Goal: Transaction & Acquisition: Obtain resource

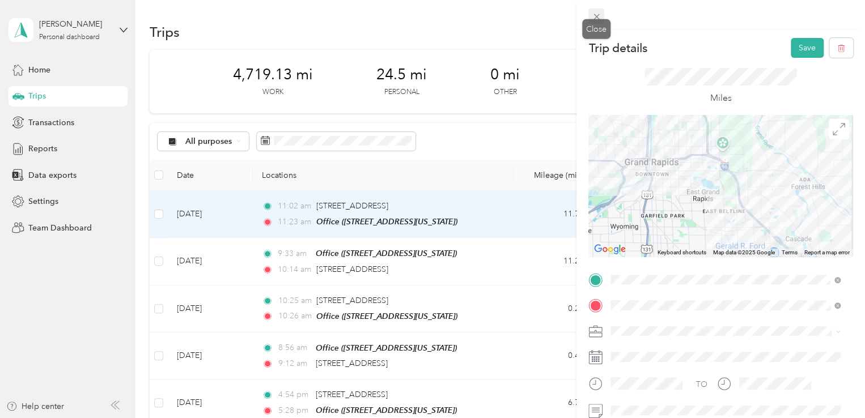
click at [594, 14] on icon at bounding box center [596, 17] width 10 height 10
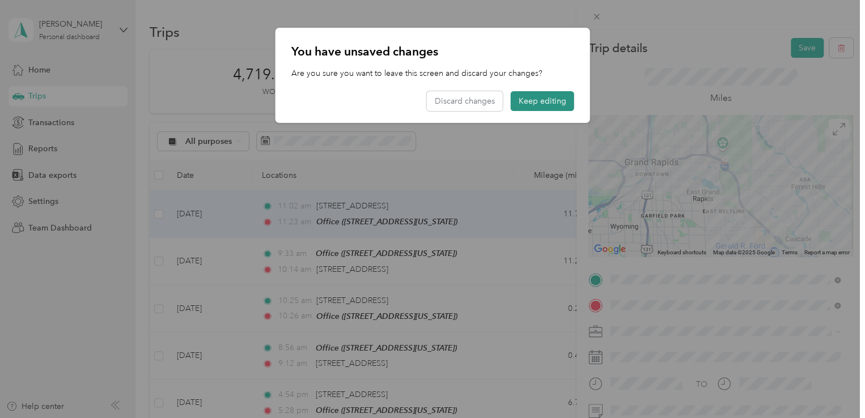
click at [518, 98] on button "Keep editing" at bounding box center [541, 101] width 63 height 20
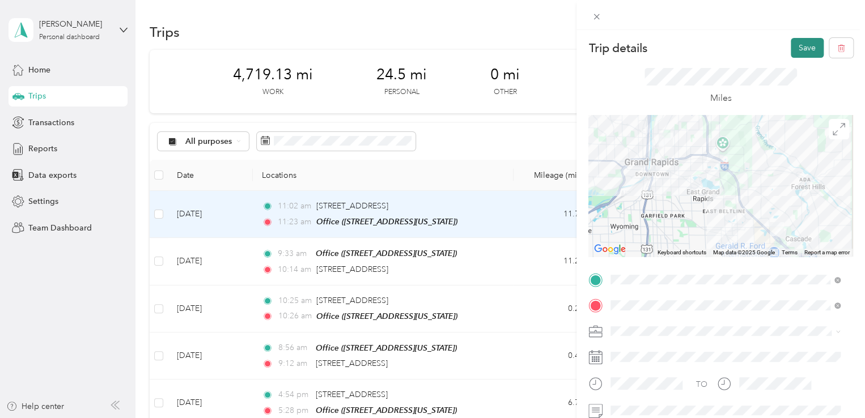
click at [790, 47] on button "Save" at bounding box center [806, 48] width 33 height 20
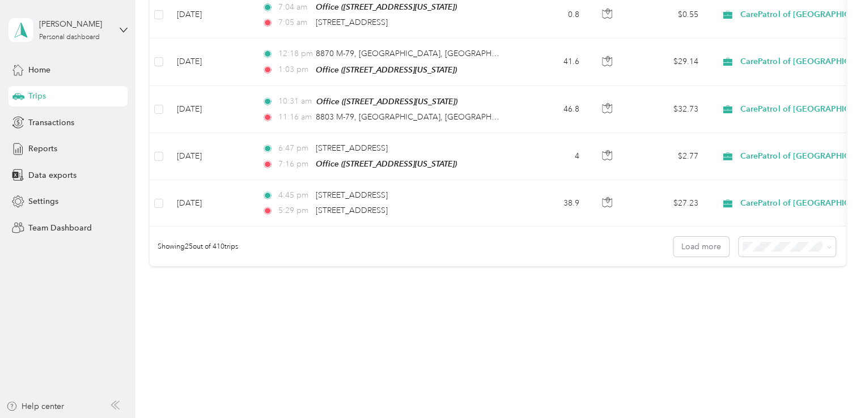
scroll to position [1066, 0]
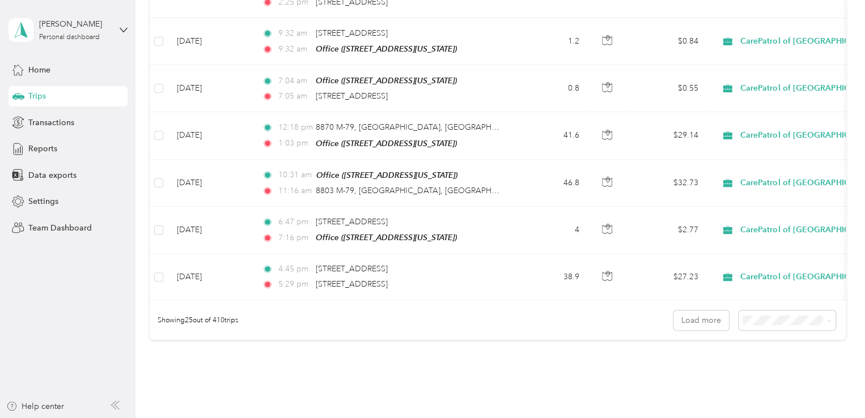
click at [752, 376] on span "100 per load" at bounding box center [766, 376] width 46 height 10
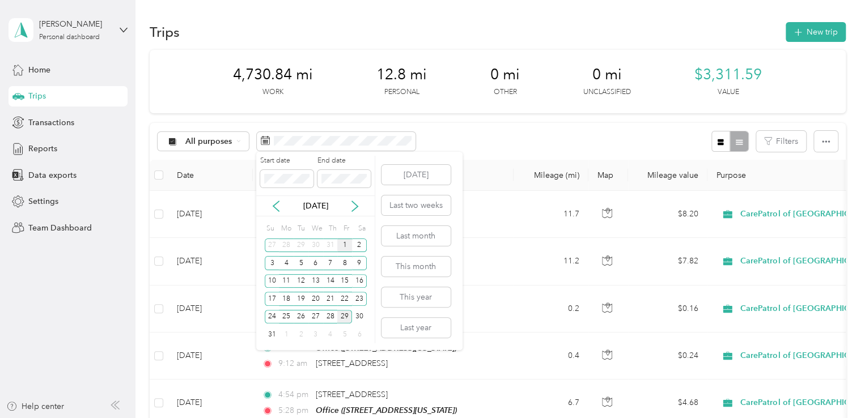
click at [347, 241] on div "1" at bounding box center [344, 246] width 15 height 14
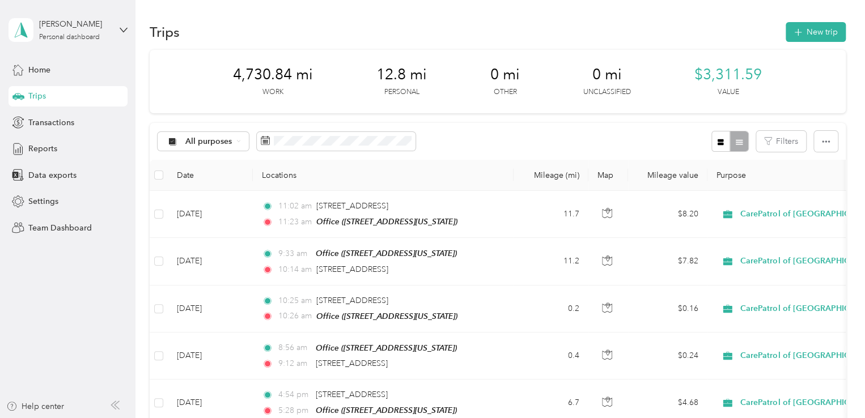
click at [437, 138] on div "All purposes Filters" at bounding box center [498, 141] width 696 height 37
click at [398, 146] on span at bounding box center [336, 141] width 159 height 19
click at [287, 147] on span at bounding box center [336, 141] width 159 height 19
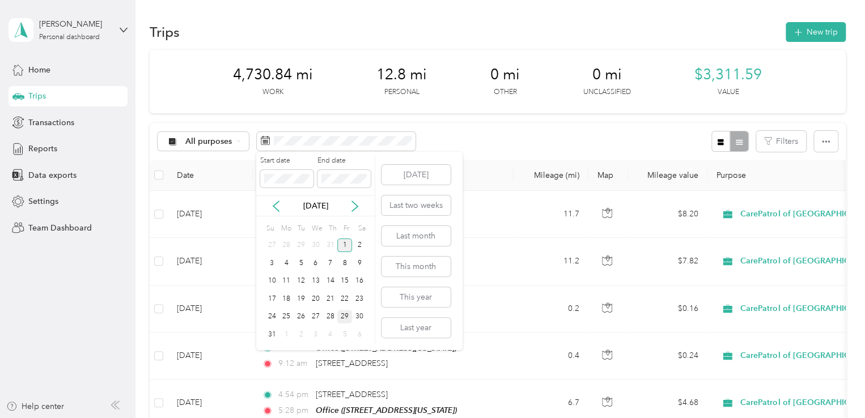
click at [340, 249] on div "1" at bounding box center [344, 246] width 15 height 14
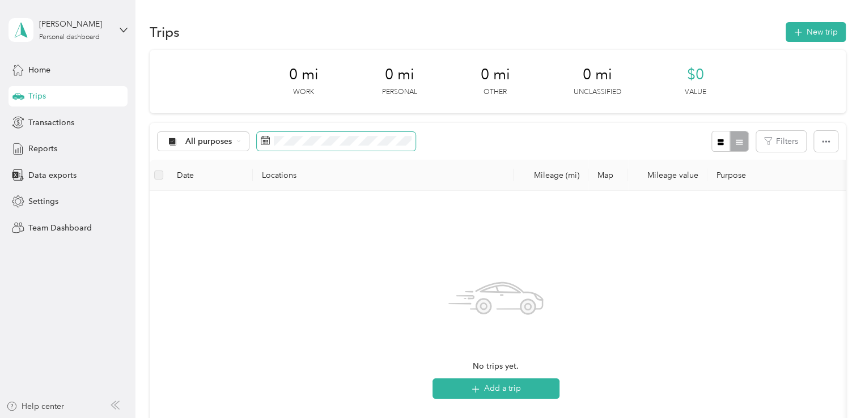
click at [368, 134] on span at bounding box center [336, 141] width 159 height 19
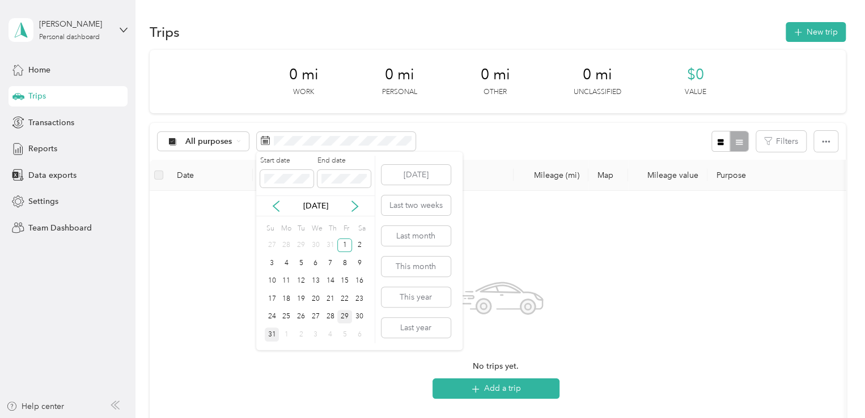
click at [270, 335] on div "31" at bounding box center [272, 334] width 15 height 14
click at [290, 174] on span at bounding box center [286, 179] width 53 height 18
click at [270, 337] on div "31" at bounding box center [272, 334] width 15 height 14
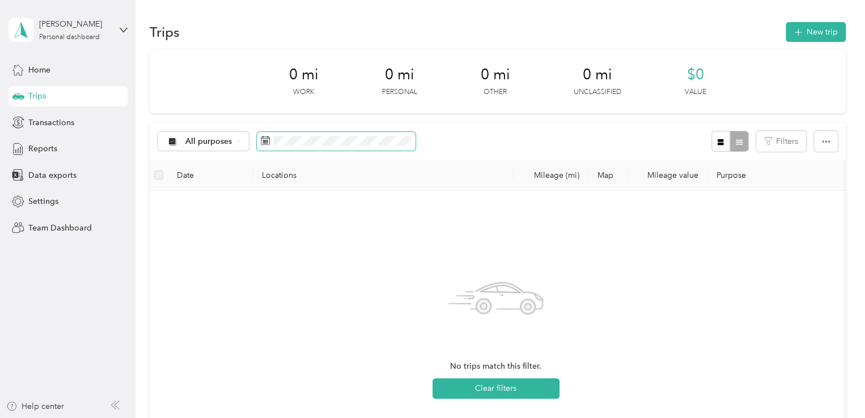
click at [305, 146] on span at bounding box center [336, 141] width 159 height 19
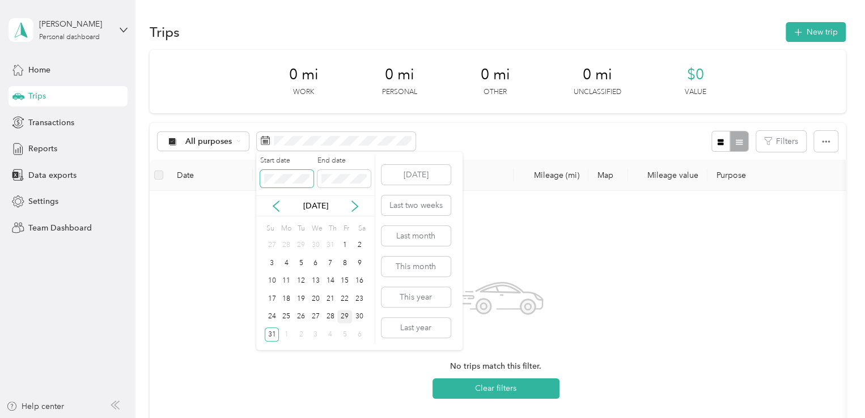
click at [204, 191] on body "[PERSON_NAME] Personal dashboard Home Trips Transactions Reports Data exports S…" at bounding box center [429, 209] width 859 height 418
click at [342, 239] on div "1" at bounding box center [344, 246] width 15 height 14
click at [265, 329] on div "31" at bounding box center [272, 335] width 15 height 18
click at [272, 329] on div "31" at bounding box center [272, 334] width 15 height 14
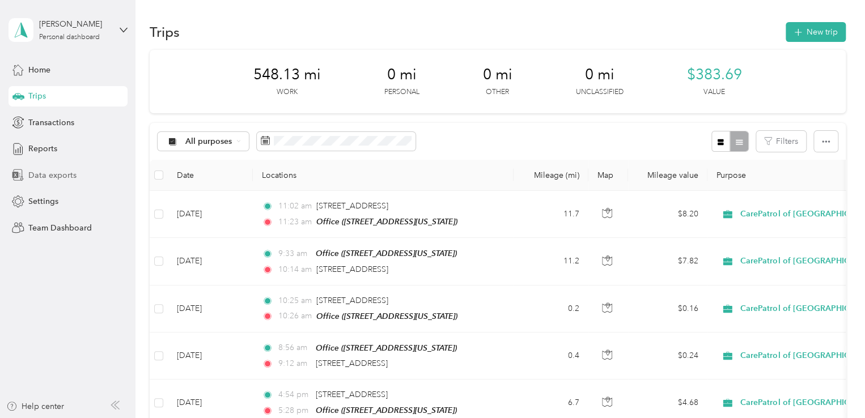
click at [56, 171] on span "Data exports" at bounding box center [52, 175] width 48 height 12
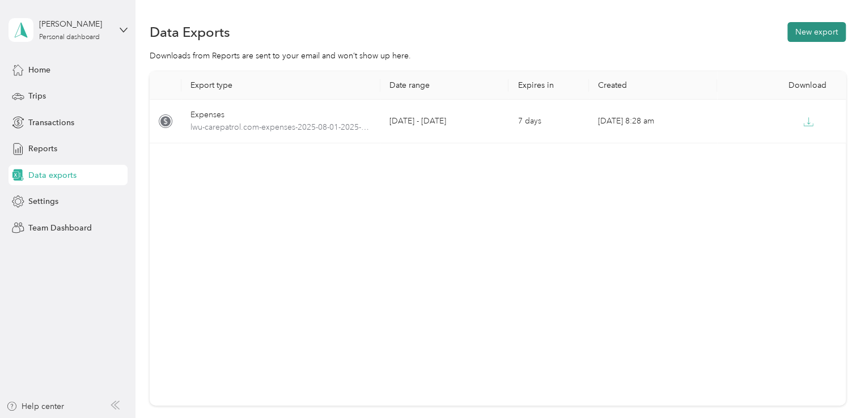
click at [797, 32] on button "New export" at bounding box center [816, 32] width 58 height 20
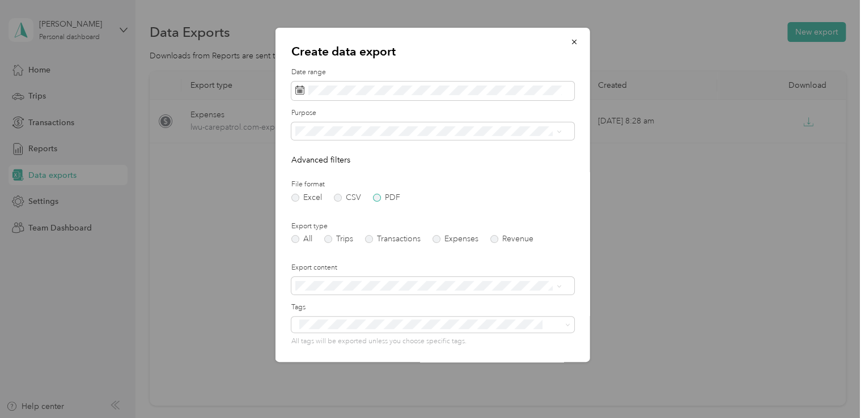
click at [373, 197] on label "PDF" at bounding box center [386, 198] width 27 height 8
click at [326, 239] on label "Trips" at bounding box center [338, 239] width 29 height 8
click at [445, 122] on span at bounding box center [432, 131] width 283 height 18
click at [340, 208] on span "CarePatrol of [GEOGRAPHIC_DATA][US_STATE]" at bounding box center [385, 211] width 172 height 10
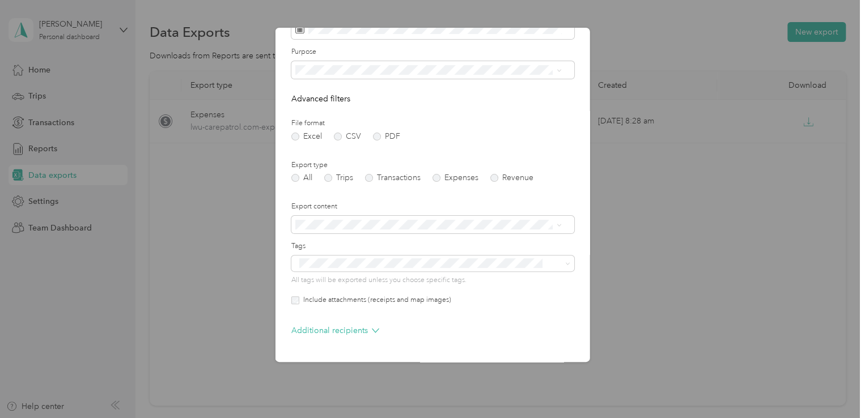
scroll to position [97, 0]
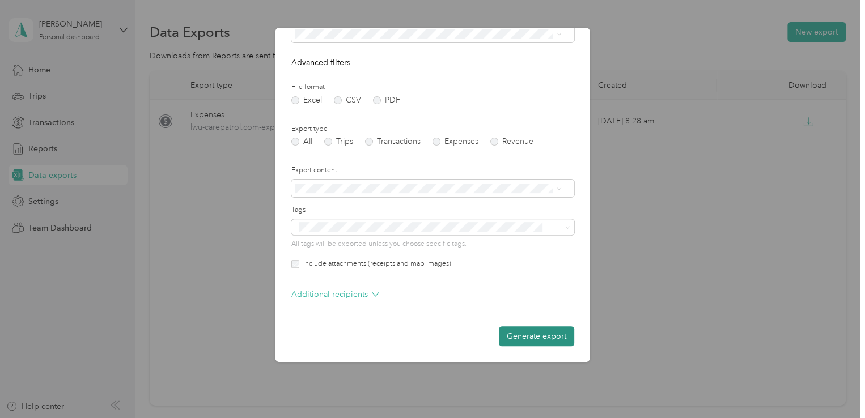
click at [521, 334] on button "Generate export" at bounding box center [536, 336] width 75 height 20
